Goal: Transaction & Acquisition: Subscribe to service/newsletter

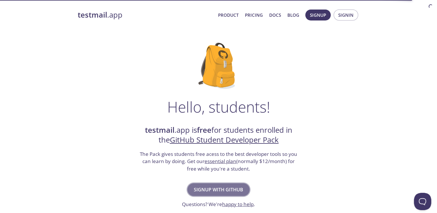
click at [224, 190] on span "Signup with GitHub" at bounding box center [218, 190] width 49 height 8
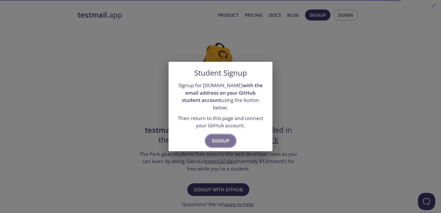
click at [220, 137] on span "Signup" at bounding box center [221, 141] width 18 height 8
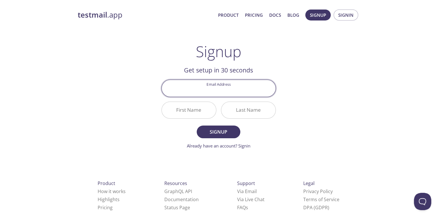
click at [216, 92] on input "Email Address" at bounding box center [219, 88] width 114 height 16
type input "p"
type input "[EMAIL_ADDRESS][DOMAIN_NAME]"
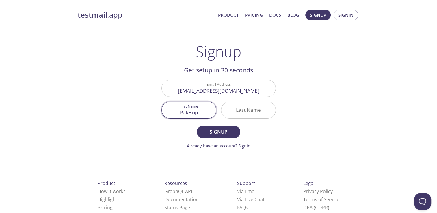
type input "PakHop"
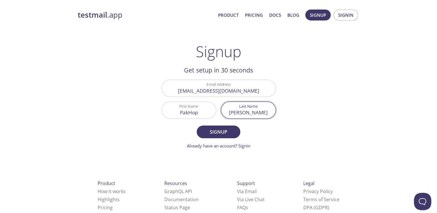
type input "[PERSON_NAME]"
click at [189, 113] on input "PakHop" at bounding box center [189, 110] width 54 height 16
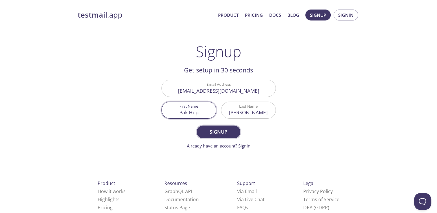
type input "Pak Hop"
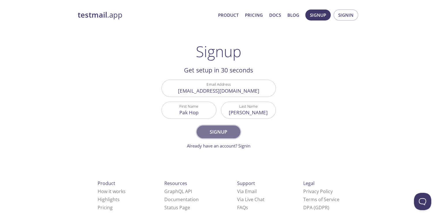
click at [215, 130] on span "Signup" at bounding box center [218, 132] width 31 height 8
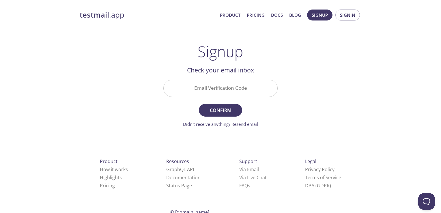
click at [233, 90] on input "Email Verification Code" at bounding box center [221, 88] width 114 height 16
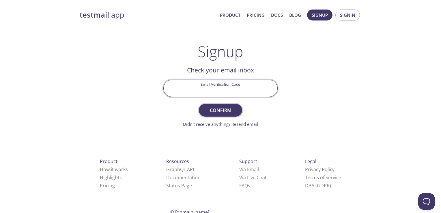
paste input "59815WY"
type input "59815WY"
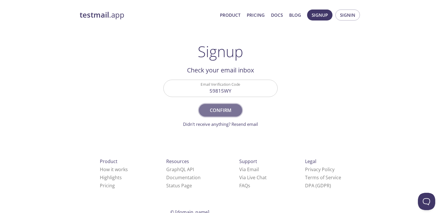
click at [229, 107] on span "Confirm" at bounding box center [220, 110] width 31 height 8
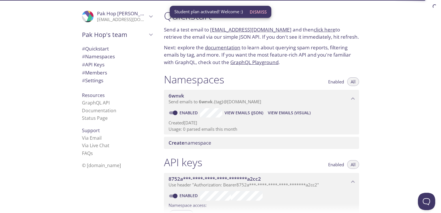
click at [260, 12] on span "Dismiss" at bounding box center [258, 12] width 17 height 8
